Goal: Information Seeking & Learning: Learn about a topic

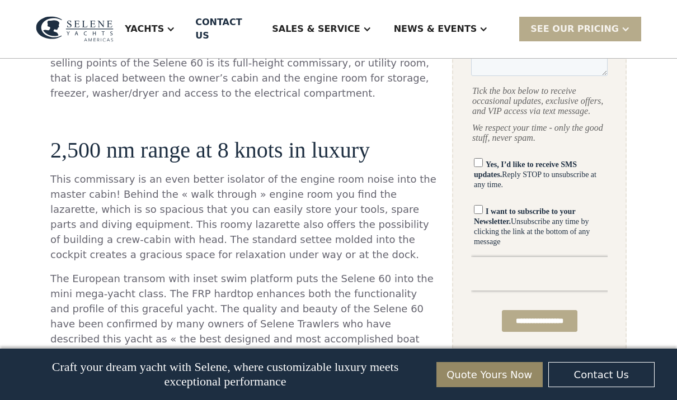
scroll to position [714, 0]
click at [611, 22] on div "SEE Our Pricing" at bounding box center [574, 28] width 88 height 13
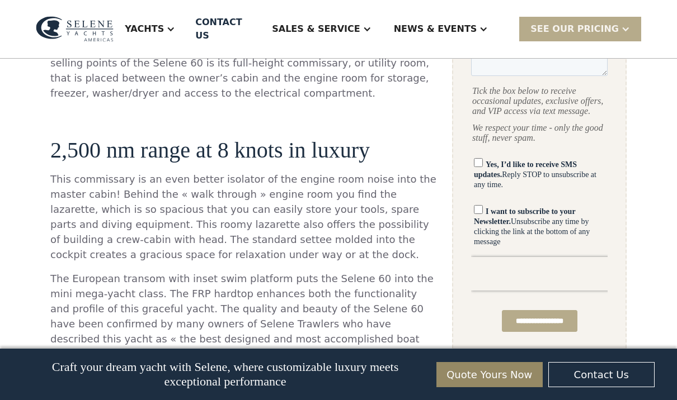
scroll to position [0, 0]
click at [427, 122] on div "Long-Distance Trawler Yacht The Selene Classic Explorer 60 is a design from an …" at bounding box center [243, 157] width 386 height 577
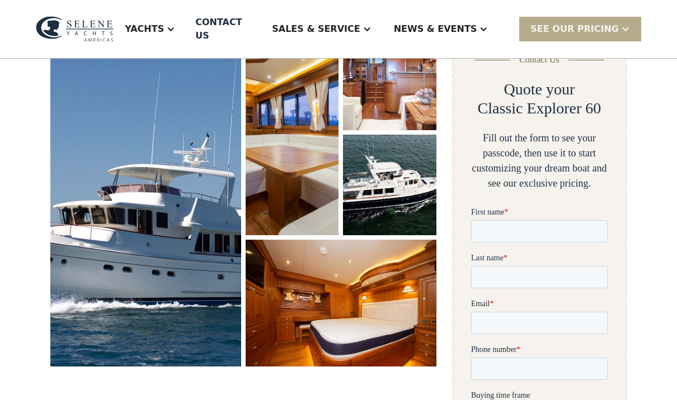
scroll to position [190, 0]
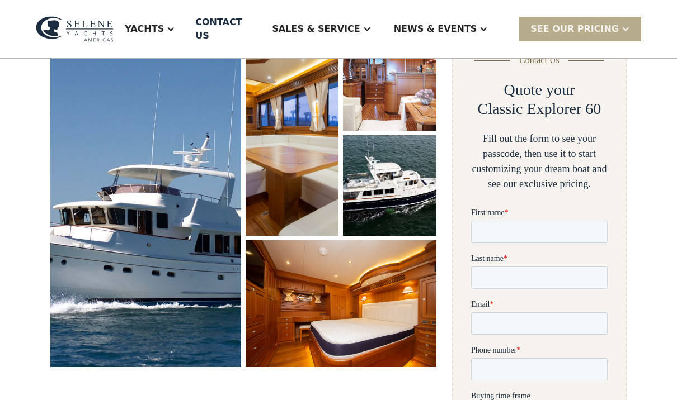
click at [164, 26] on div "Yachts" at bounding box center [144, 28] width 39 height 13
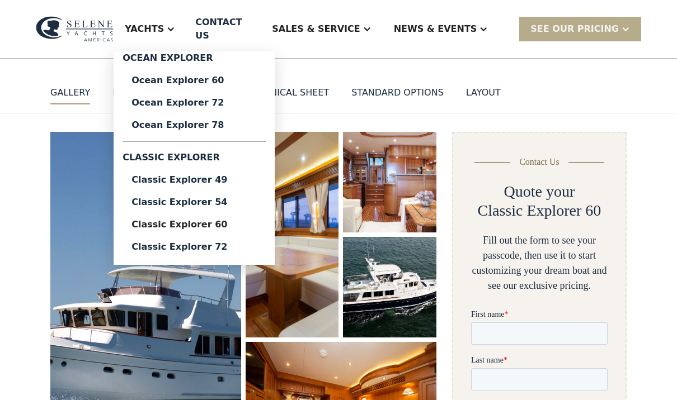
scroll to position [87, 0]
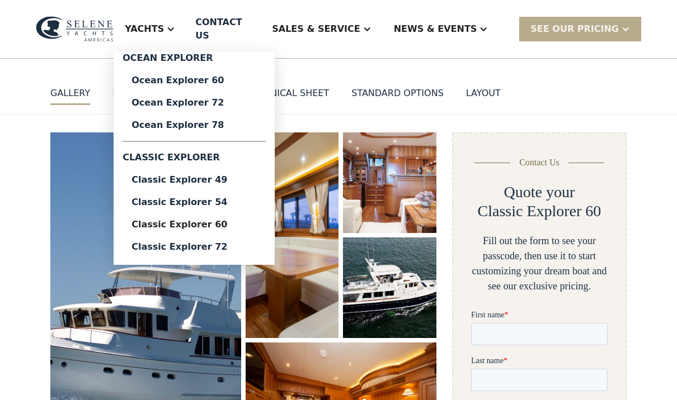
click at [72, 19] on img at bounding box center [75, 28] width 78 height 25
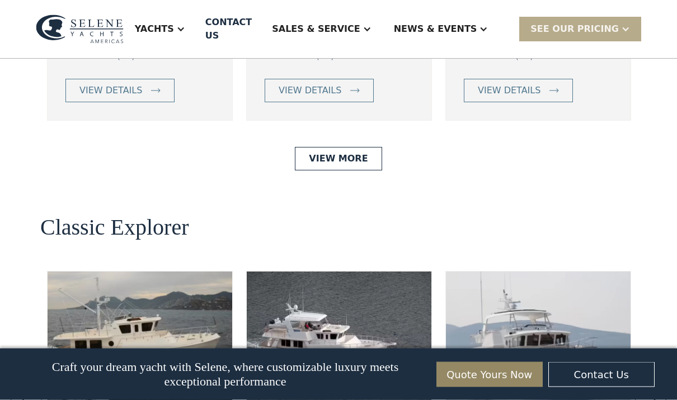
scroll to position [2205, 0]
click at [343, 147] on link "View More" at bounding box center [338, 158] width 87 height 23
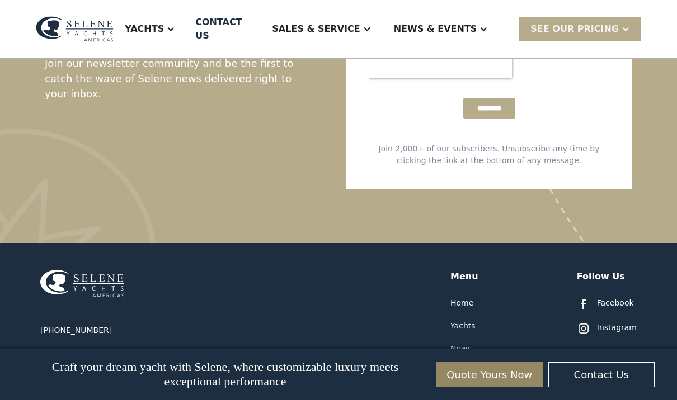
scroll to position [2372, 0]
